Goal: Task Accomplishment & Management: Use online tool/utility

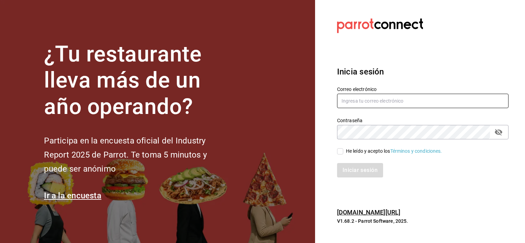
type input "edu_25_85@hotmail.com"
click at [342, 152] on input "He leído y acepto los Términos y condiciones." at bounding box center [340, 152] width 6 height 6
checkbox input "true"
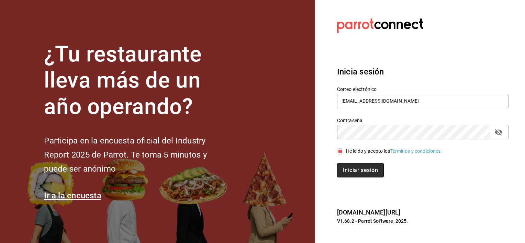
click at [356, 168] on button "Iniciar sesión" at bounding box center [360, 170] width 47 height 14
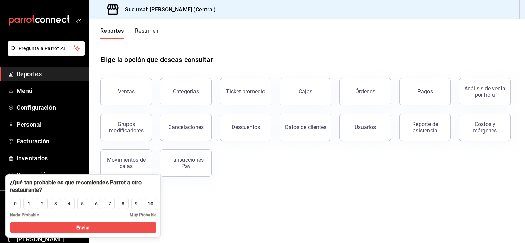
click at [156, 11] on h3 "Sucursal: [PERSON_NAME] (Central)" at bounding box center [168, 10] width 96 height 8
click at [193, 189] on main "Elige la opción que deseas consultar Ventas Categorías Ticket promedio Cajas Ór…" at bounding box center [307, 141] width 436 height 204
click at [33, 77] on span "Reportes" at bounding box center [50, 73] width 67 height 9
click at [149, 31] on button "Resumen" at bounding box center [147, 34] width 24 height 12
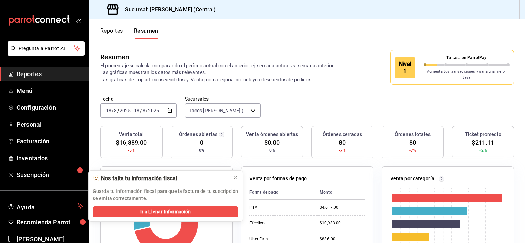
click at [106, 35] on button "Reportes" at bounding box center [111, 34] width 23 height 12
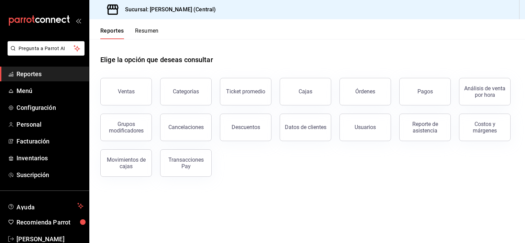
click at [173, 7] on h3 "Sucursal: [PERSON_NAME] (Central)" at bounding box center [168, 10] width 96 height 8
click at [195, 8] on h3 "Sucursal: [PERSON_NAME] (Central)" at bounding box center [168, 10] width 96 height 8
